Goal: Task Accomplishment & Management: Use online tool/utility

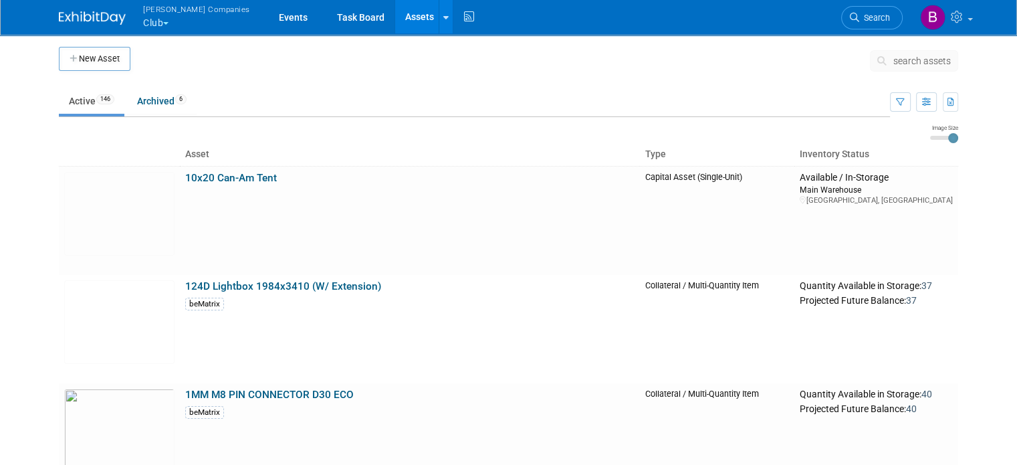
click at [917, 66] on span "search assets" at bounding box center [923, 61] width 58 height 11
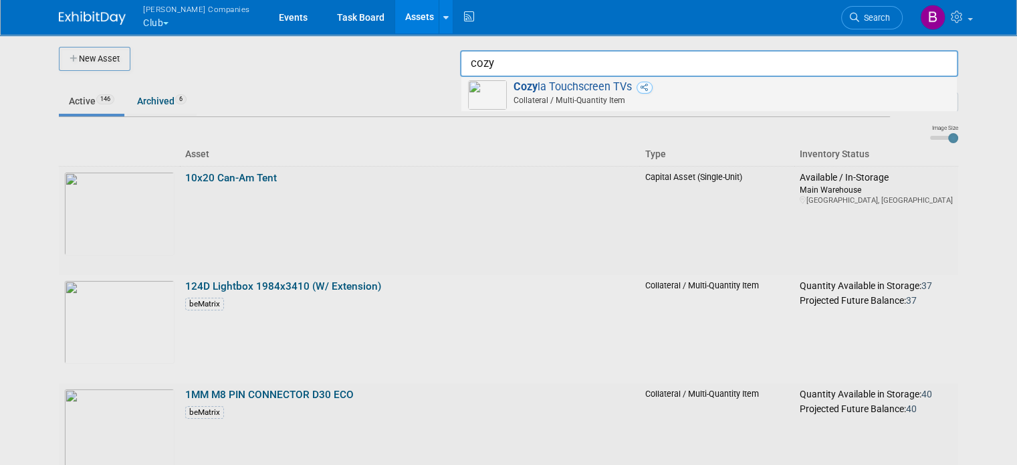
click at [607, 106] on span at bounding box center [711, 106] width 478 height 1
type input "Cozyla Touchscreen TVs"
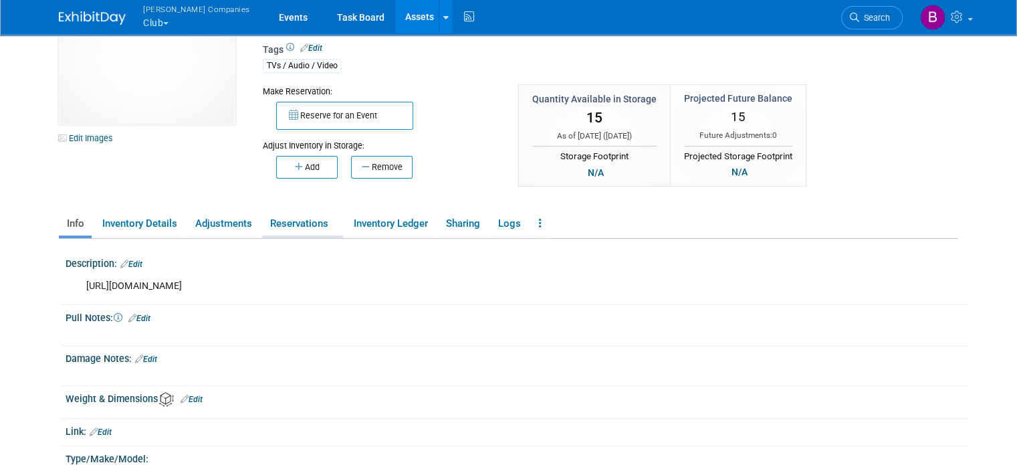
scroll to position [59, 0]
click at [253, 289] on div "[URL][DOMAIN_NAME]" at bounding box center [437, 286] width 721 height 27
click at [253, 289] on div "https://www.cozyla.com/products/32-inch-portable-tv-large-tablet-stanbyme-smart…" at bounding box center [437, 286] width 721 height 27
copy div "https://www.cozyla.com/products/32-inch-portable-tv-large-tablet-stanbyme-smart…"
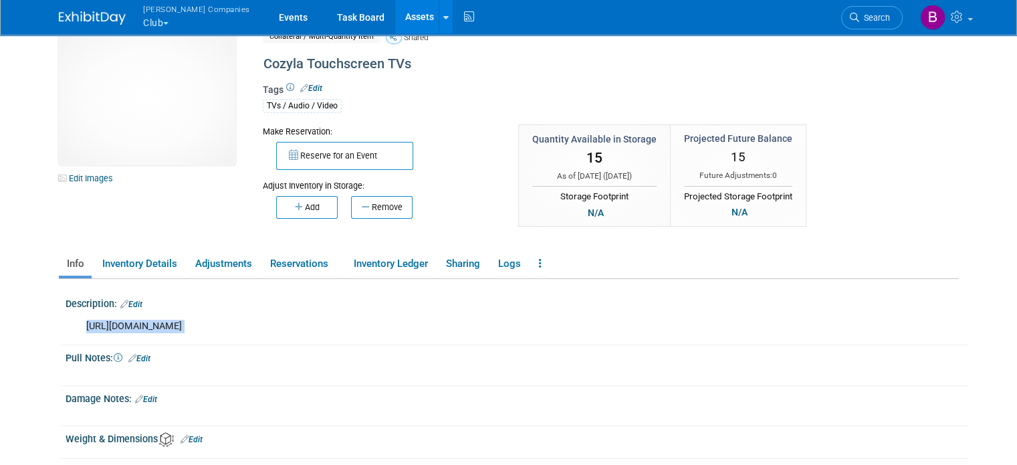
scroll to position [0, 0]
